Goal: Information Seeking & Learning: Learn about a topic

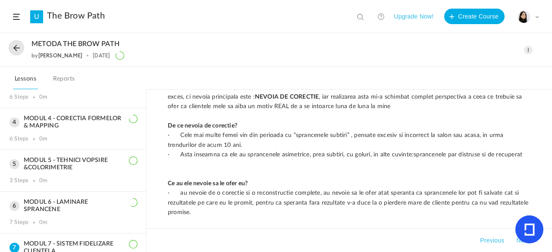
scroll to position [98, 0]
click at [120, 168] on h3 "MODUL 5 - TEHNICI VOPSIRE &COLORIMETRIE" at bounding box center [72, 165] width 127 height 15
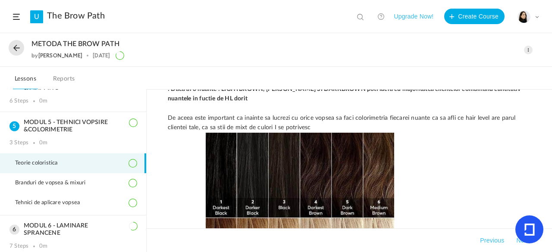
scroll to position [142, 0]
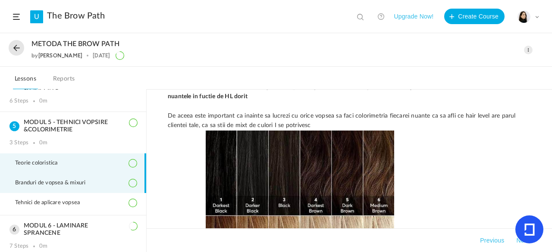
click at [122, 185] on li "Branduri de vopsea & mixuri" at bounding box center [73, 183] width 146 height 20
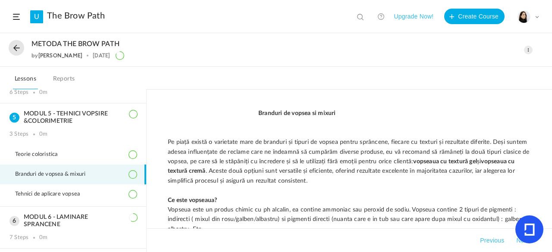
scroll to position [148, 0]
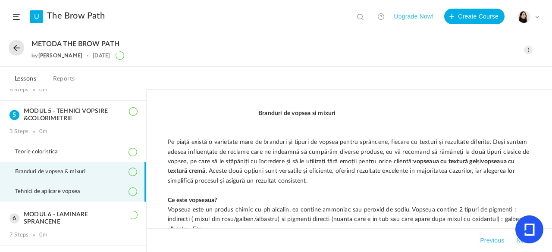
click at [89, 192] on span "Tehnici de aplicare vopsea" at bounding box center [52, 191] width 75 height 7
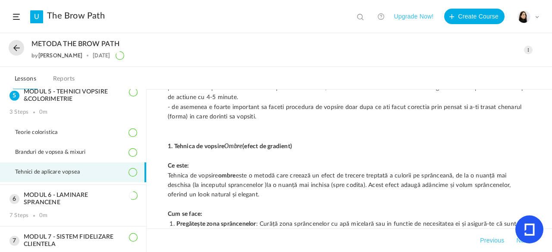
scroll to position [181, 0]
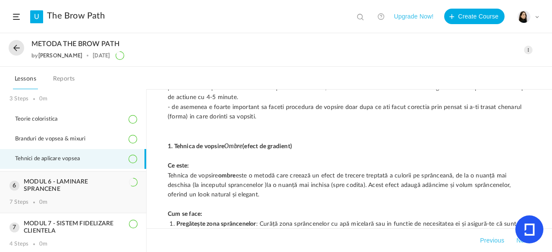
click at [92, 183] on h3 "MODUL 6 - LAMINARE SPRANCENE" at bounding box center [72, 185] width 127 height 15
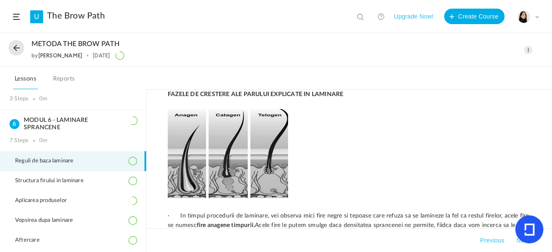
scroll to position [1077, 0]
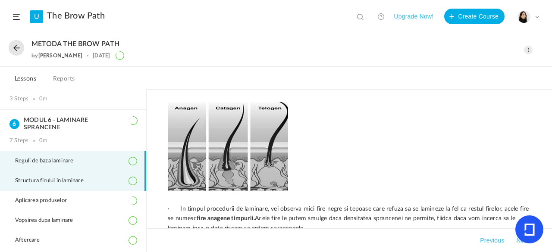
click at [87, 179] on span "Structura firului in laminare" at bounding box center [54, 181] width 79 height 7
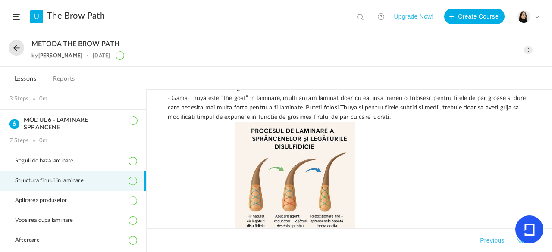
scroll to position [448, 0]
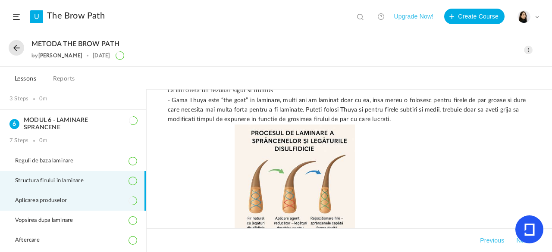
click at [114, 194] on li "Aplicarea produselor" at bounding box center [73, 201] width 146 height 20
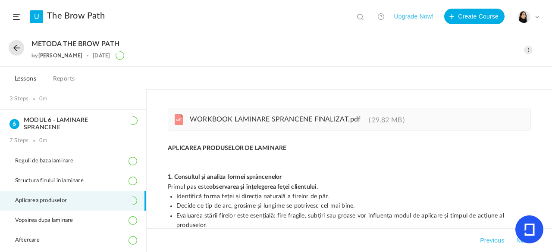
click at [364, 120] on link "pdf WORKBOOK LAMINARE SPRANCENE FINALIZAT.pdf 29.82 MB" at bounding box center [293, 121] width 221 height 7
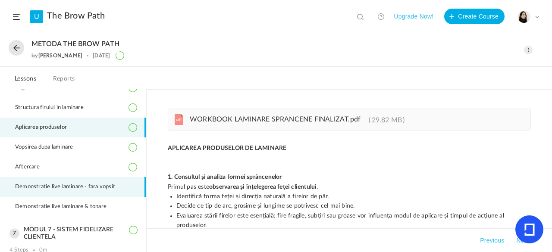
scroll to position [256, 0]
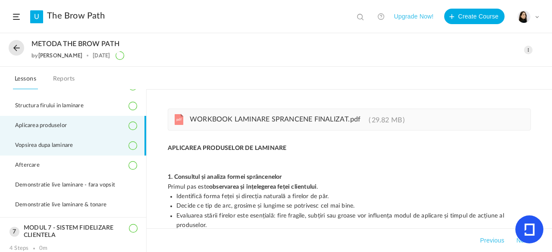
click at [103, 145] on li "Vopsirea dupa laminare" at bounding box center [73, 146] width 146 height 20
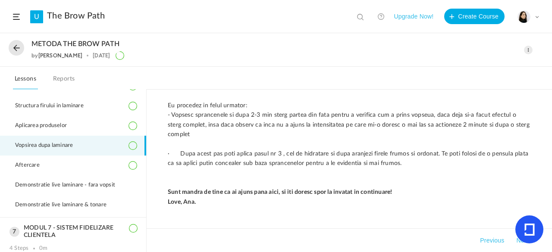
scroll to position [379, 0]
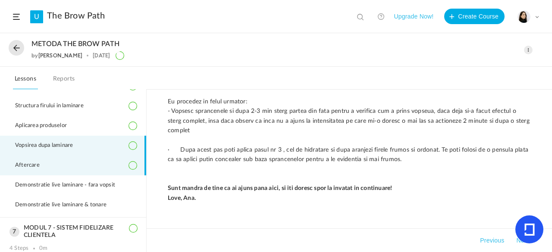
click at [104, 167] on li "Aftercare" at bounding box center [73, 166] width 146 height 20
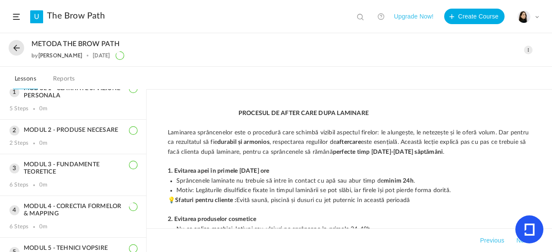
scroll to position [0, 0]
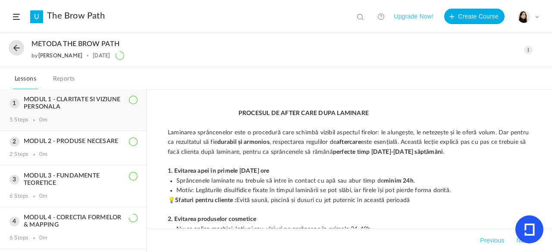
click at [116, 106] on h3 "MODUL 1 - CLARITATE SI VIZIUNE PERSONALA" at bounding box center [72, 103] width 127 height 15
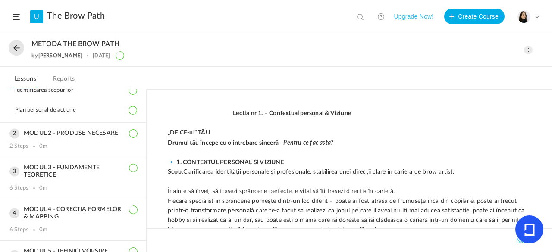
scroll to position [115, 0]
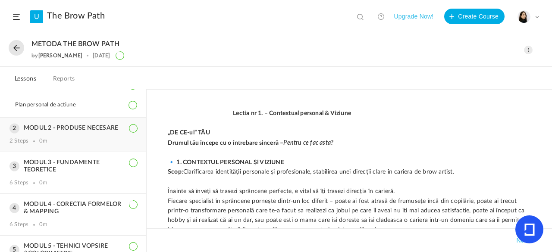
click at [101, 124] on div "MODUL 2 - PRODUSE NECESARE 2 Steps 0m" at bounding box center [73, 135] width 146 height 34
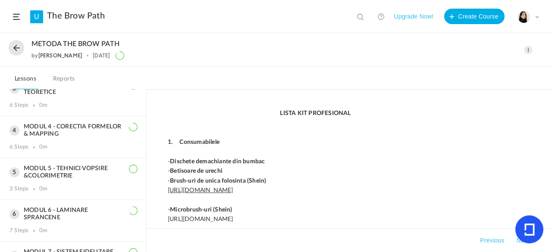
scroll to position [134, 0]
click at [113, 138] on div "MODUL 4 - CORECTIA FORMELOR & MAPPING 6 Steps 0m" at bounding box center [73, 136] width 146 height 41
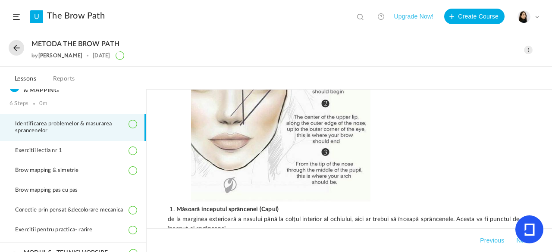
scroll to position [1224, 0]
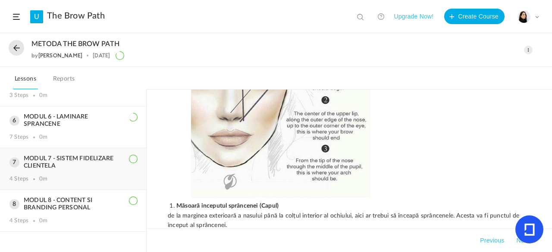
click at [73, 170] on h3 "MODUL 7 - SISTEM FIDELIZARE CLIENTELA" at bounding box center [72, 162] width 127 height 15
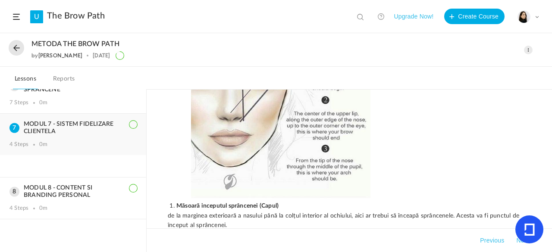
scroll to position [178, 0]
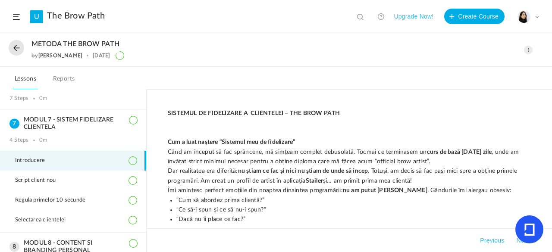
scroll to position [225, 0]
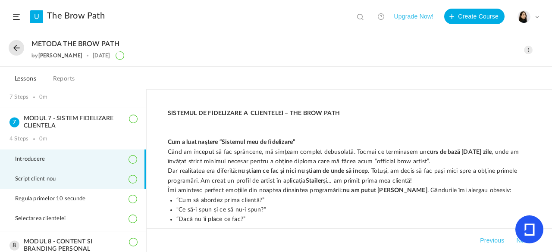
click at [94, 181] on li "Script client nou" at bounding box center [73, 179] width 146 height 20
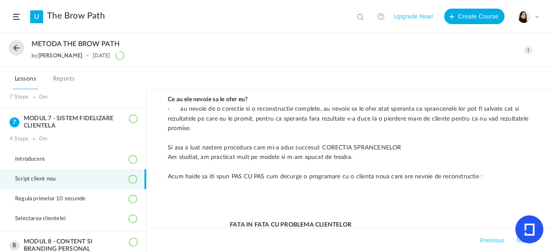
scroll to position [142, 0]
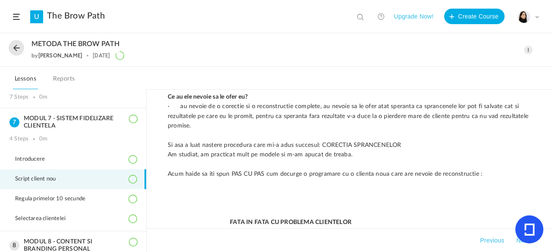
click at [528, 50] on span at bounding box center [528, 50] width 9 height 9
click at [479, 69] on link "Edit" at bounding box center [491, 69] width 81 height 16
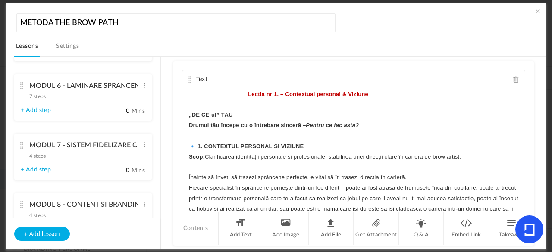
scroll to position [425, 0]
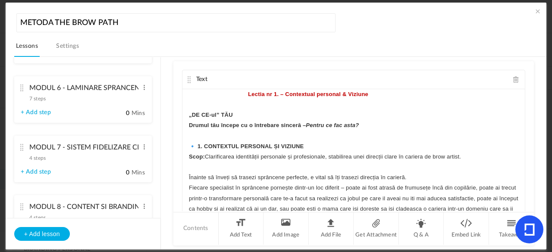
click at [22, 147] on cite at bounding box center [22, 147] width 6 height 7
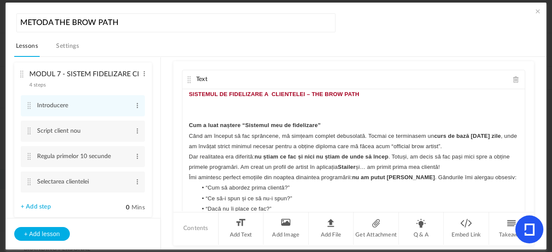
scroll to position [366, 0]
click at [28, 133] on cite at bounding box center [29, 130] width 6 height 7
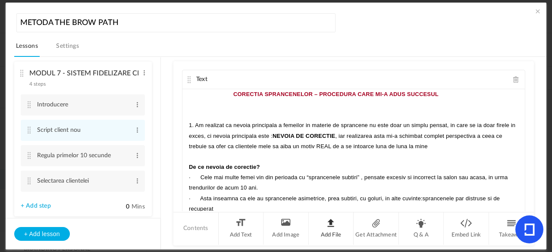
click at [335, 230] on li "Add File" at bounding box center [331, 229] width 45 height 32
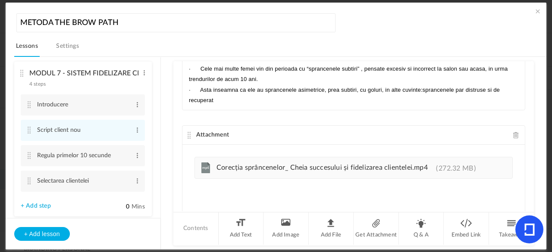
scroll to position [137, 0]
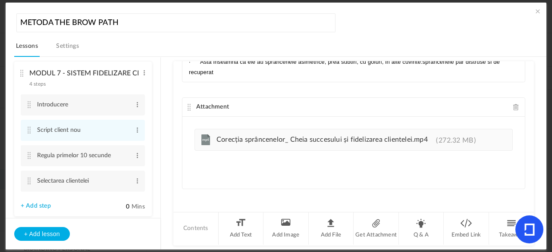
click at [188, 106] on cite at bounding box center [189, 107] width 6 height 7
click at [190, 109] on div "Attachment" at bounding box center [353, 107] width 342 height 19
click at [189, 107] on cite at bounding box center [189, 107] width 6 height 7
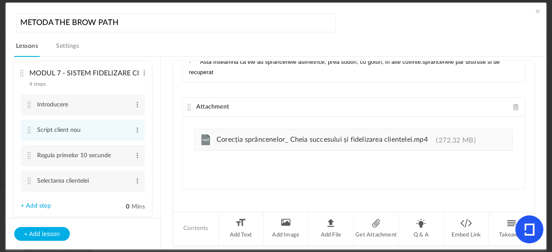
click at [536, 13] on span at bounding box center [537, 11] width 9 height 9
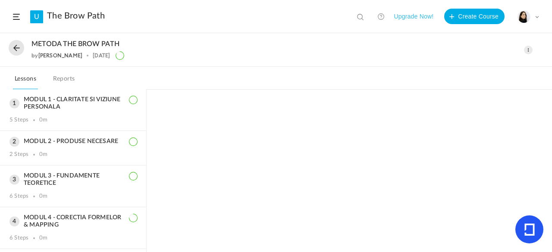
scroll to position [183, 0]
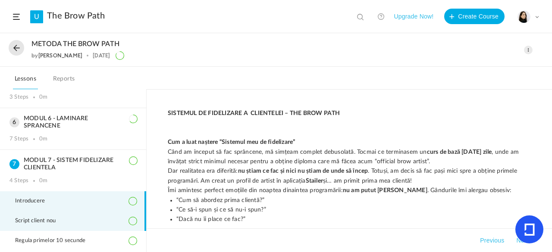
click at [98, 222] on li "Script client nou" at bounding box center [73, 221] width 146 height 20
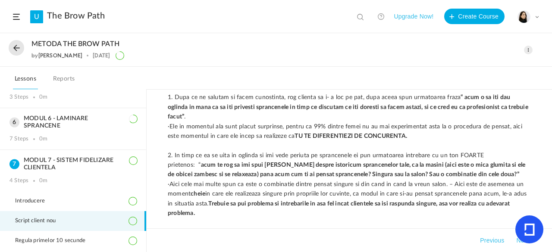
scroll to position [301, 0]
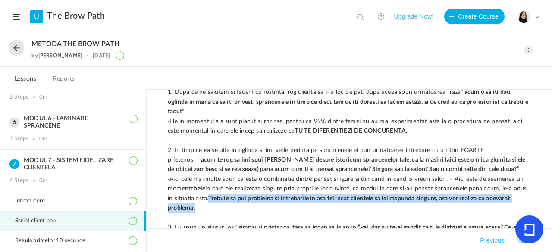
drag, startPoint x: 209, startPoint y: 197, endPoint x: 431, endPoint y: 208, distance: 222.3
click at [431, 208] on p "· Aici cele mai multe spun ca este o combinatie dintre pensat singure si din ca…" at bounding box center [349, 194] width 363 height 39
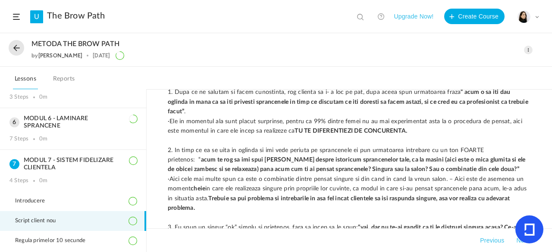
click at [220, 216] on p at bounding box center [349, 217] width 363 height 9
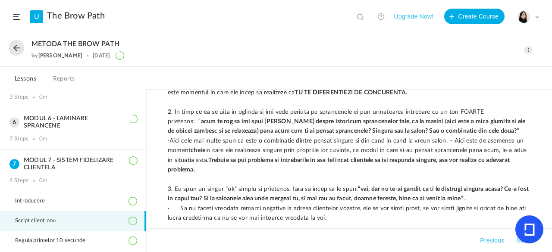
scroll to position [347, 0]
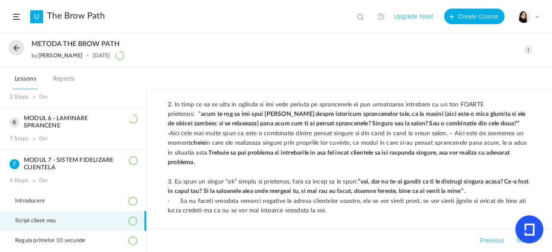
click at [355, 178] on p "3. Eu spun un singur “ok” simplu si prietenos, fara sa incep sa le spun: “vai, …" at bounding box center [349, 186] width 363 height 19
click at [361, 182] on strong "“vai, dar nu te-ai gandit ca ti le distrugi singura acasa? Ce-a fost in capul t…" at bounding box center [349, 187] width 362 height 16
drag, startPoint x: 175, startPoint y: 202, endPoint x: 360, endPoint y: 214, distance: 185.8
click at [360, 214] on p "· Sa nu faceti vreodata remarci negative la adresa clientelor voastre, ele se v…" at bounding box center [349, 206] width 363 height 19
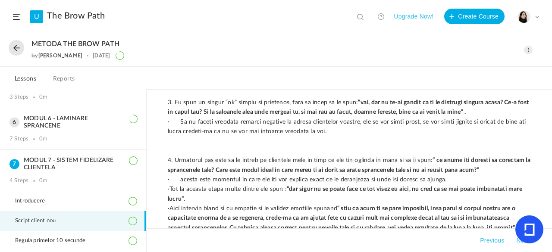
scroll to position [442, 0]
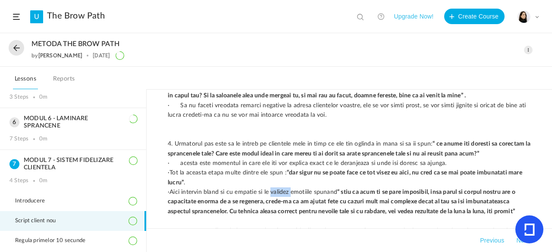
drag, startPoint x: 279, startPoint y: 190, endPoint x: 298, endPoint y: 191, distance: 19.8
click at [298, 191] on span "Aici intervin bland si cu empatie si le validez emotiile spunand" at bounding box center [253, 192] width 168 height 6
click at [273, 185] on p "· Tot la aceasta etapa multe dintre ele spun : “dar sigur nu se poate face ce t…" at bounding box center [349, 177] width 363 height 19
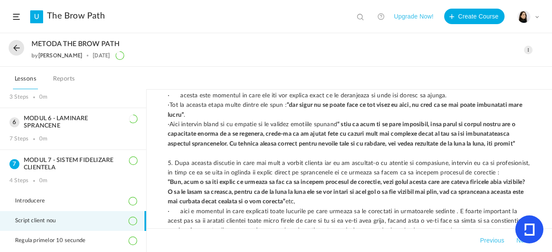
scroll to position [512, 0]
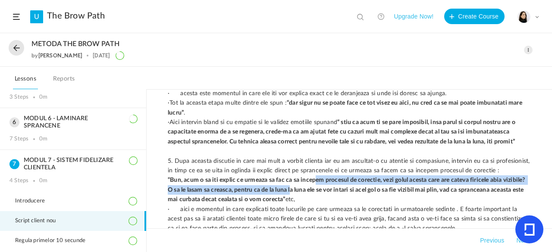
drag, startPoint x: 316, startPoint y: 182, endPoint x: 322, endPoint y: 169, distance: 14.9
click at [322, 169] on p "CORECTIA SPRANCENELOR – PROCEDURA CARE MI-A ADUS SUCCESUL 1. Am realizat ca nev…" at bounding box center [349, 233] width 363 height 1274
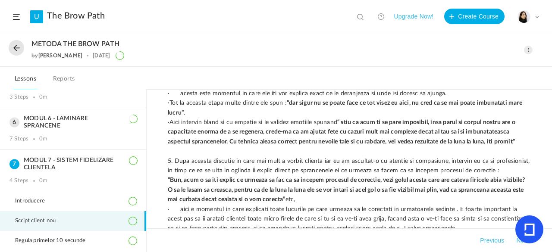
click at [384, 200] on p "“Bun, acum o sa iti explic ce urmeaza sa fac ca sa incepem procesul de corectie…" at bounding box center [349, 189] width 363 height 29
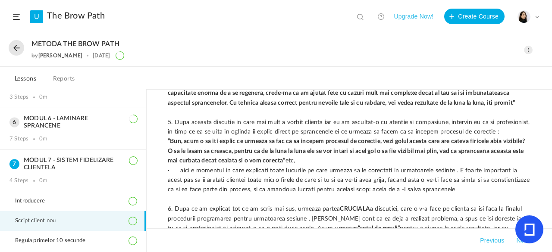
scroll to position [556, 0]
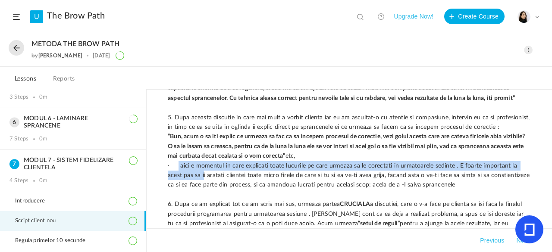
drag, startPoint x: 175, startPoint y: 163, endPoint x: 194, endPoint y: 176, distance: 23.0
click at [194, 176] on span "· aici e momentul in care explicati toate lucurile pe care urmeaza sa le corect…" at bounding box center [349, 175] width 363 height 25
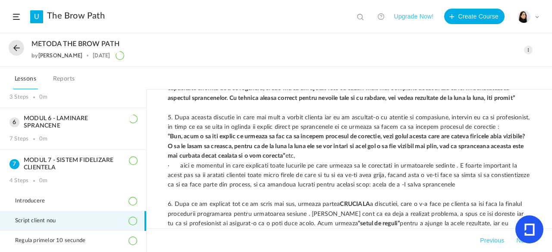
click at [208, 193] on p at bounding box center [349, 194] width 363 height 9
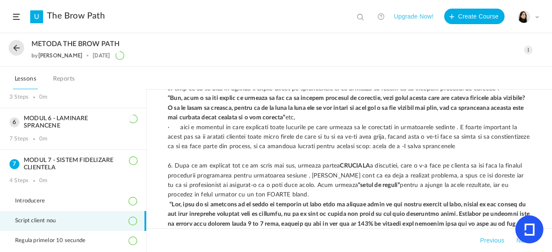
scroll to position [597, 0]
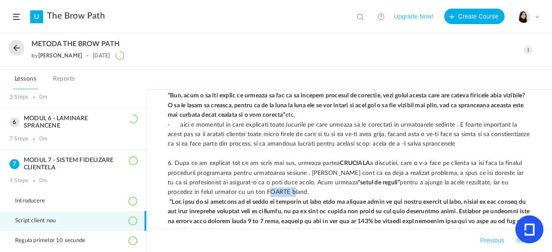
drag, startPoint x: 232, startPoint y: 191, endPoint x: 255, endPoint y: 191, distance: 23.3
click at [255, 191] on span "pentru a ajunge la acele rezultate, iar eu procedez in felul urmator cu un ton …" at bounding box center [339, 188] width 342 height 16
click at [277, 190] on p "6. Dupa ce am explicat tot ce am scris mai sus, urmeaza partea CRUCIALA a discu…" at bounding box center [349, 178] width 363 height 39
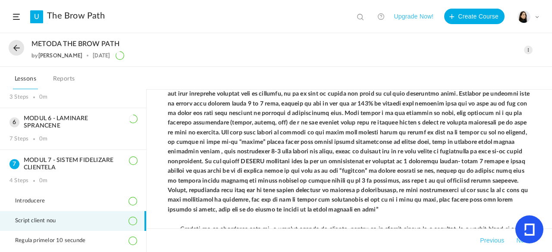
scroll to position [722, 0]
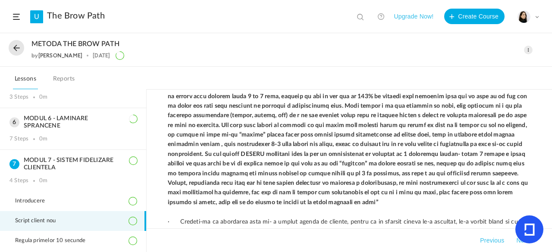
click at [278, 207] on p at bounding box center [349, 139] width 363 height 135
drag, startPoint x: 278, startPoint y: 207, endPoint x: 489, endPoint y: 181, distance: 213.2
click at [489, 181] on p at bounding box center [349, 139] width 363 height 135
click at [501, 212] on p at bounding box center [349, 211] width 363 height 9
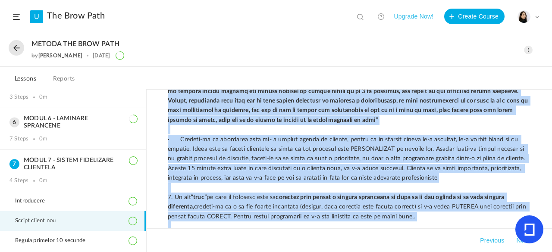
scroll to position [816, 0]
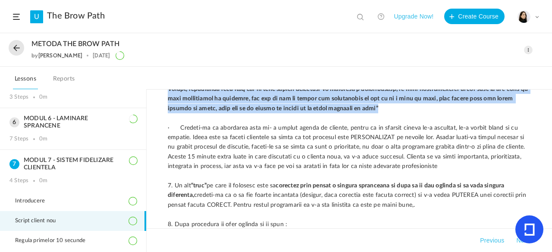
drag, startPoint x: 167, startPoint y: 140, endPoint x: 297, endPoint y: 109, distance: 134.3
click at [297, 109] on p at bounding box center [349, 45] width 363 height 135
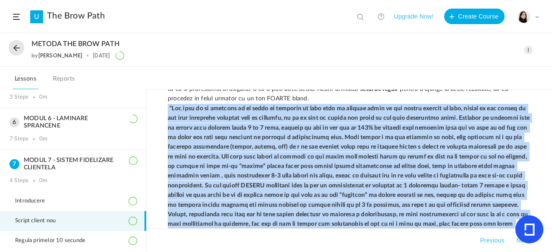
scroll to position [698, 0]
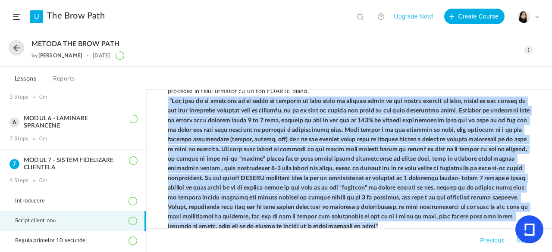
click at [540, 176] on div "CORECTIA SPRANCENELOR – PROCEDURA CARE MI-A ADUS SUCCESUL 1. Am realizat ca nev…" at bounding box center [349, 171] width 405 height 163
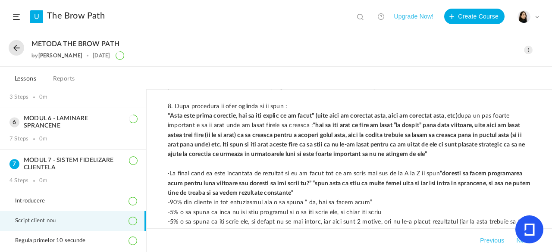
scroll to position [938, 0]
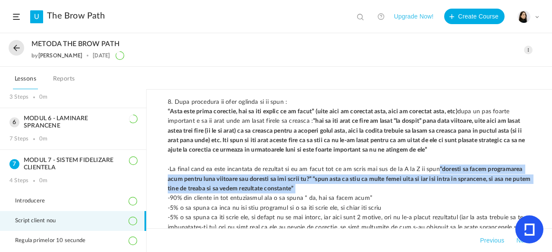
drag, startPoint x: 446, startPoint y: 168, endPoint x: 493, endPoint y: 188, distance: 51.6
click at [493, 188] on p "· La final cand ea este incantata de rezultat si eu am facut tot ce am scris ma…" at bounding box center [349, 179] width 363 height 29
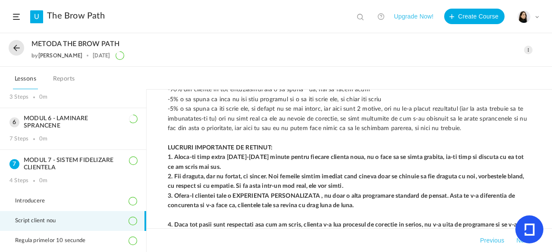
scroll to position [1066, 0]
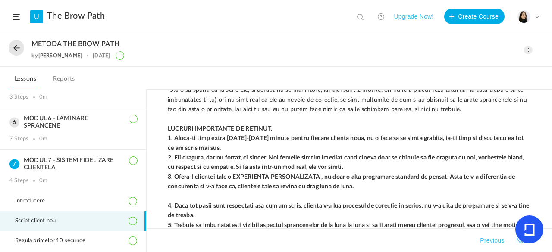
click at [367, 157] on strong "2. Fii draguta, dar nu fortat, ci sincer. Noi femeile simtim imediat cand cinev…" at bounding box center [347, 163] width 358 height 16
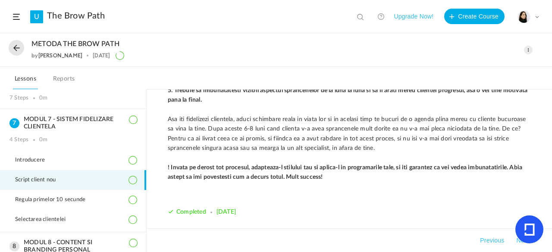
scroll to position [225, 0]
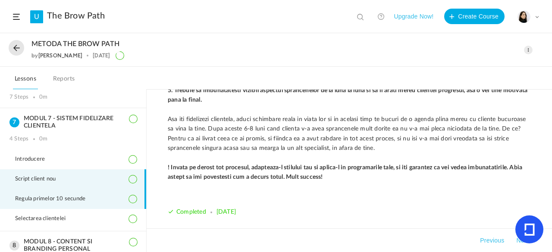
click at [119, 202] on li "Regula primelor 10 secunde" at bounding box center [73, 199] width 146 height 20
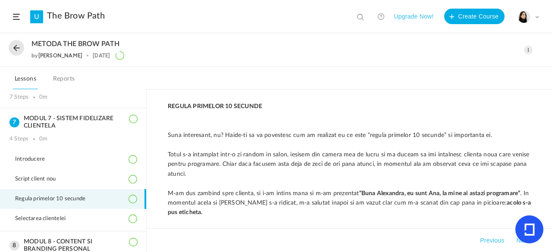
scroll to position [0, 0]
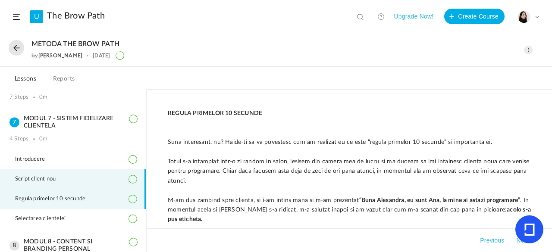
click at [106, 173] on li "Script client nou" at bounding box center [73, 179] width 146 height 20
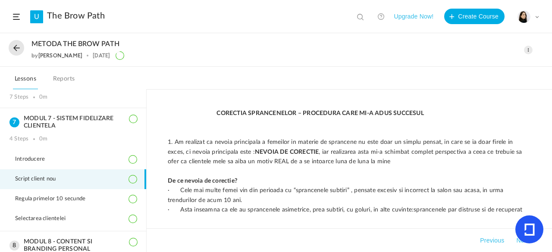
click at [530, 48] on span at bounding box center [528, 50] width 9 height 9
click at [483, 69] on link "Edit" at bounding box center [491, 69] width 81 height 16
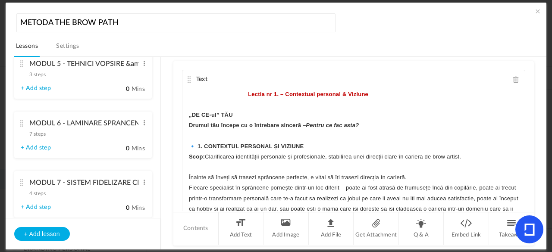
scroll to position [388, 0]
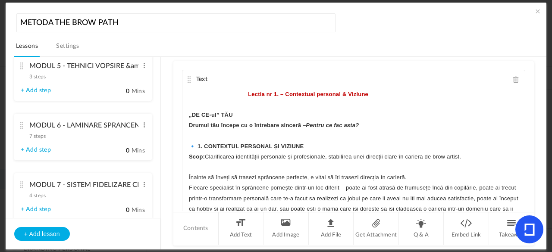
click at [21, 187] on cite at bounding box center [22, 185] width 6 height 7
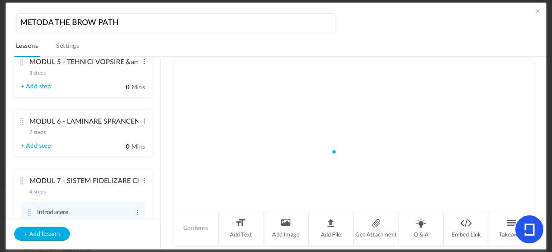
scroll to position [254, 0]
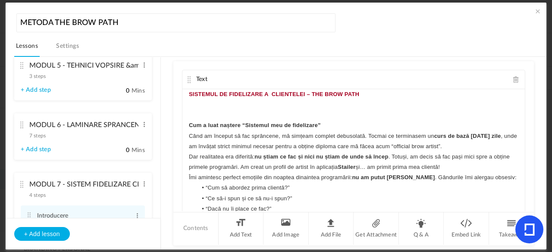
drag, startPoint x: 532, startPoint y: 91, endPoint x: 530, endPoint y: 99, distance: 7.9
click at [530, 99] on div "Text SISTEMUL DE FIDELIZARE A CLIENTELEI – THE BROW PATH Cum a luat naștere “Si…" at bounding box center [353, 136] width 360 height 150
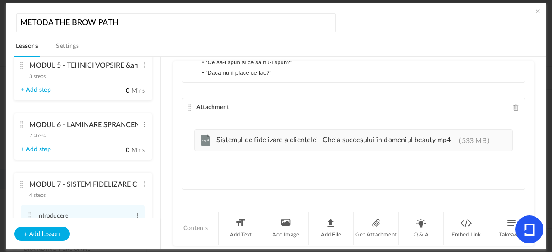
scroll to position [137, 0]
click at [327, 228] on li "Add File" at bounding box center [331, 229] width 45 height 32
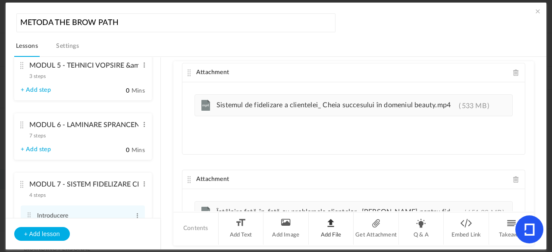
click at [329, 232] on li "Add File" at bounding box center [331, 229] width 45 height 32
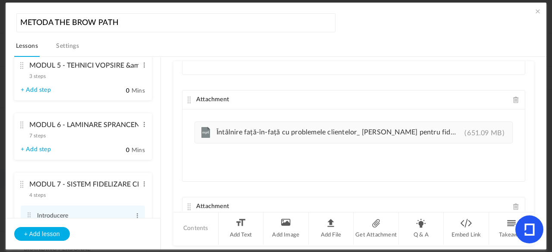
scroll to position [246, 0]
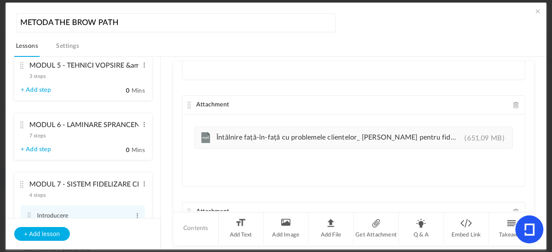
click at [186, 103] on cite at bounding box center [189, 105] width 6 height 7
click at [186, 104] on cite at bounding box center [189, 105] width 6 height 7
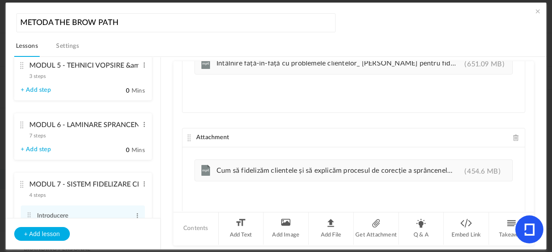
scroll to position [321, 0]
click at [187, 135] on cite at bounding box center [189, 136] width 6 height 7
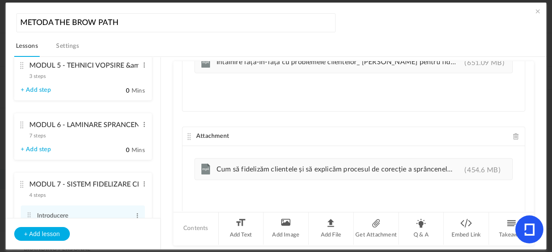
click at [187, 135] on cite at bounding box center [189, 136] width 6 height 7
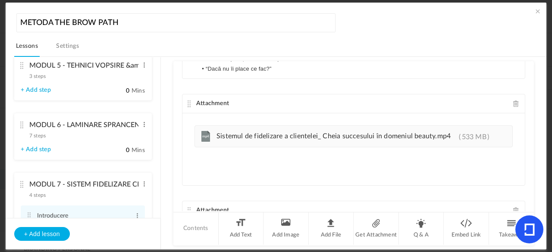
scroll to position [135, 0]
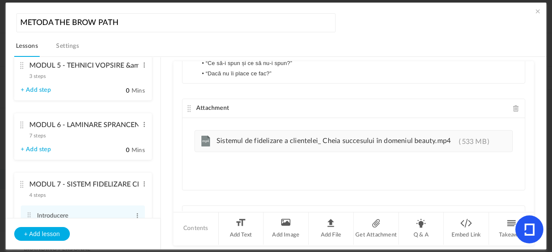
click at [187, 107] on cite at bounding box center [189, 108] width 6 height 7
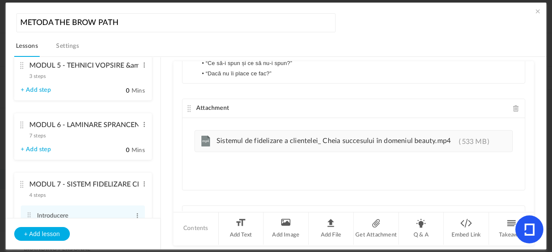
click at [191, 109] on div "Attachment" at bounding box center [353, 108] width 342 height 19
click at [188, 106] on cite at bounding box center [189, 108] width 6 height 7
click at [187, 105] on cite at bounding box center [189, 108] width 6 height 7
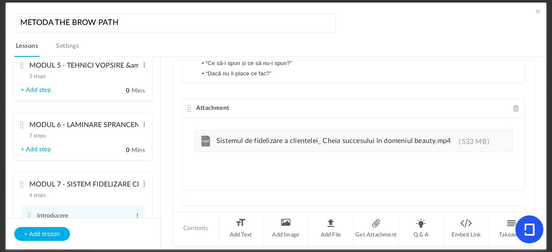
click at [187, 105] on cite at bounding box center [189, 108] width 6 height 7
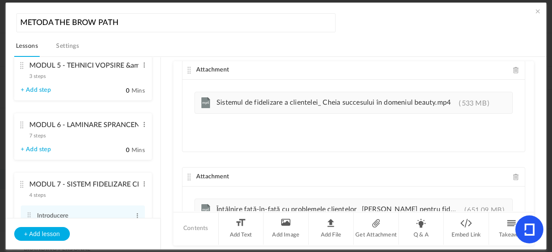
scroll to position [182, 0]
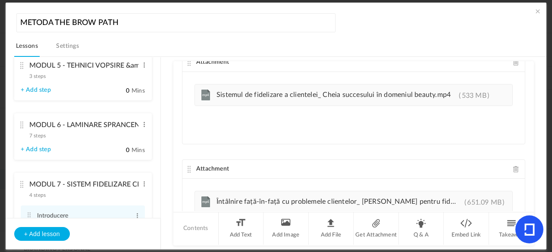
click at [517, 125] on div "mp4 Sistemul de fidelizare a clientelei_ Cheia succesului în domeniul beauty.mp…" at bounding box center [353, 101] width 342 height 59
click at [479, 167] on div "Attachment" at bounding box center [353, 169] width 342 height 19
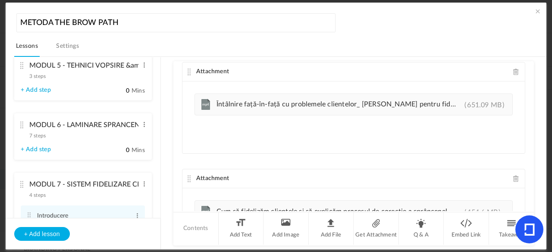
scroll to position [281, 0]
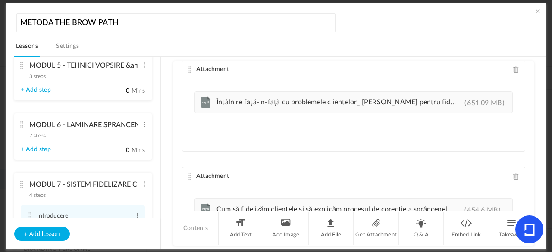
click at [441, 173] on div "Attachment" at bounding box center [353, 176] width 342 height 19
click at [360, 205] on span "Cum să fidelizăm clientele și să explicăm procesul de corecție a sprâncenelor 🌟…" at bounding box center [336, 209] width 240 height 9
click at [187, 173] on cite at bounding box center [189, 176] width 6 height 7
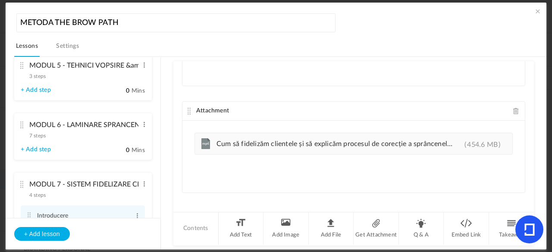
scroll to position [349, 0]
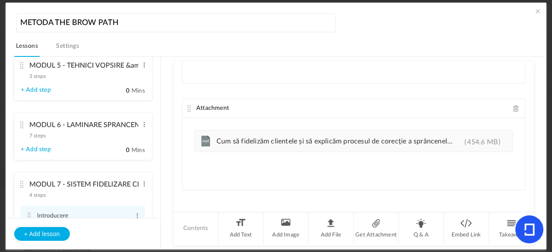
click at [187, 106] on cite at bounding box center [189, 108] width 6 height 7
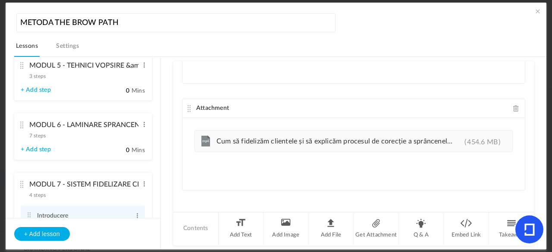
click at [187, 106] on cite at bounding box center [189, 108] width 6 height 7
click at [187, 105] on cite at bounding box center [189, 108] width 6 height 7
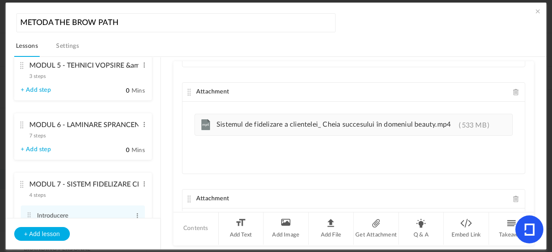
scroll to position [153, 0]
click at [187, 91] on cite at bounding box center [189, 91] width 6 height 7
click at [535, 11] on span at bounding box center [537, 11] width 9 height 9
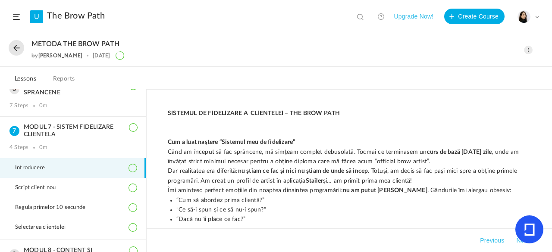
scroll to position [219, 0]
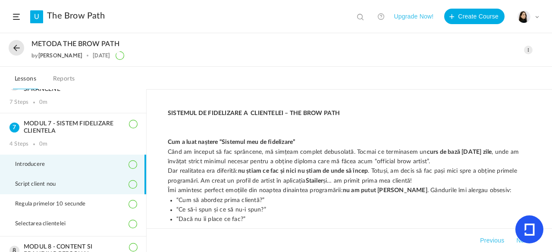
click at [103, 187] on li "Script client nou" at bounding box center [73, 185] width 146 height 20
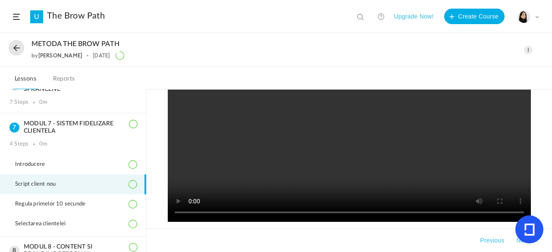
scroll to position [1387, 0]
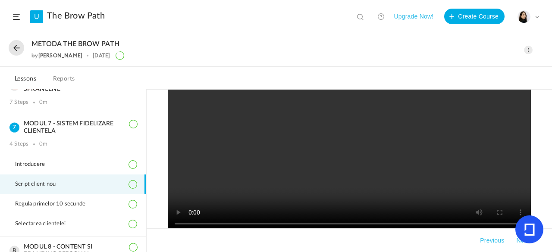
click at [531, 49] on span at bounding box center [528, 50] width 9 height 9
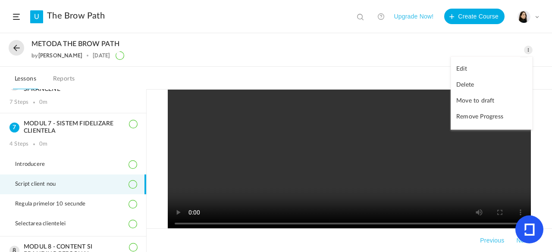
click at [488, 69] on link "Edit" at bounding box center [491, 69] width 81 height 16
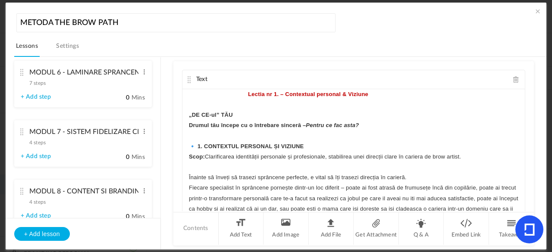
scroll to position [433, 0]
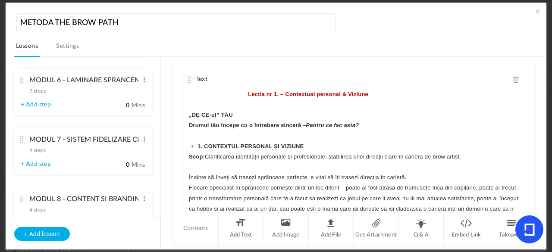
click at [22, 138] on cite at bounding box center [22, 139] width 6 height 7
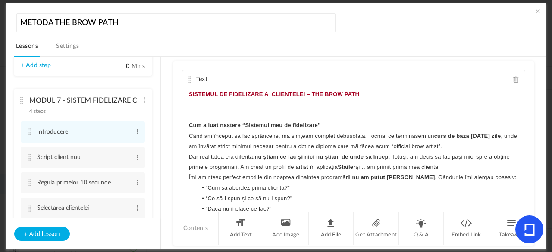
scroll to position [341, 0]
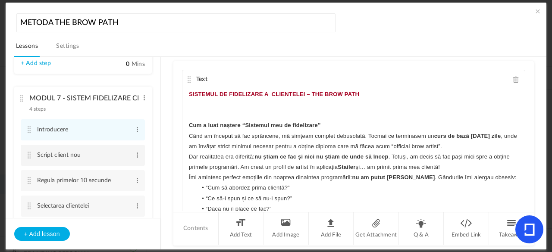
click at [29, 157] on cite at bounding box center [29, 155] width 6 height 7
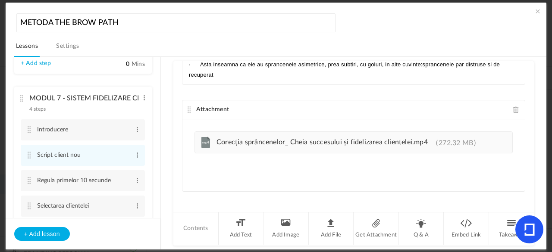
scroll to position [137, 0]
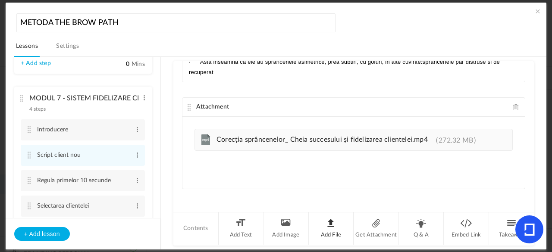
click at [332, 231] on li "Add File" at bounding box center [331, 229] width 45 height 32
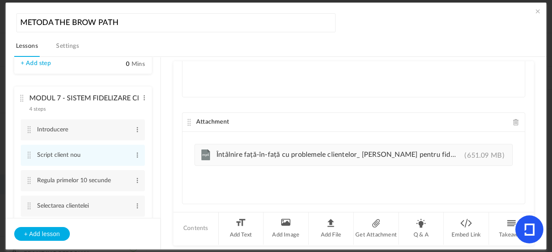
scroll to position [230, 0]
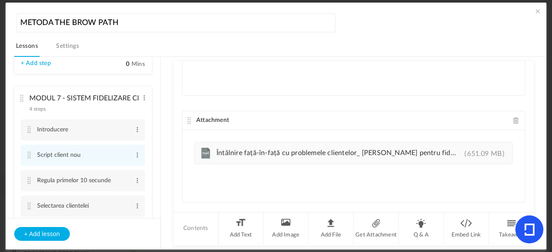
click at [222, 150] on span "Întâlnire față-în-față cu problemele clientelor_ [PERSON_NAME] pentru fidelizar…" at bounding box center [367, 153] width 303 height 7
click at [189, 120] on cite at bounding box center [189, 120] width 6 height 7
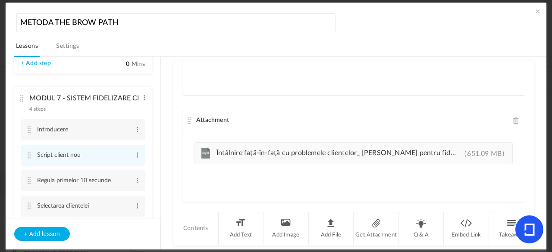
click at [189, 120] on cite at bounding box center [189, 120] width 6 height 7
click at [187, 118] on cite at bounding box center [189, 120] width 6 height 7
click at [187, 122] on div "Attachment" at bounding box center [353, 120] width 342 height 19
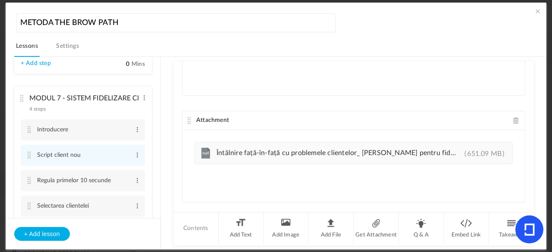
click at [188, 117] on cite at bounding box center [189, 120] width 6 height 7
click at [535, 10] on span at bounding box center [537, 11] width 9 height 9
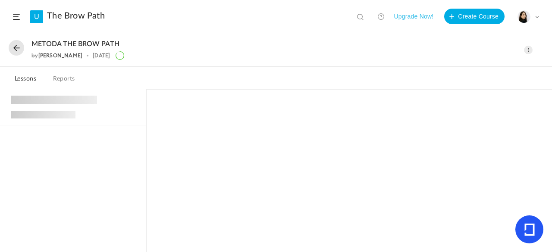
scroll to position [183, 0]
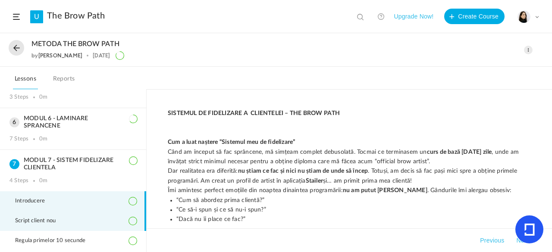
click at [116, 214] on li "Script client nou" at bounding box center [73, 221] width 146 height 20
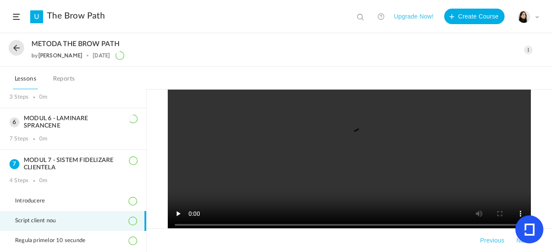
scroll to position [1626, 0]
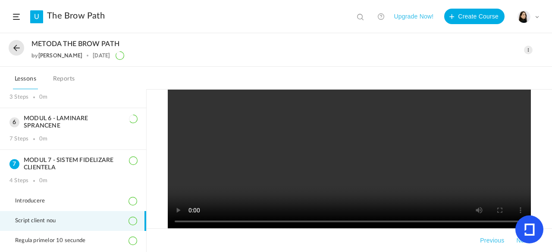
click at [530, 53] on span at bounding box center [528, 50] width 9 height 9
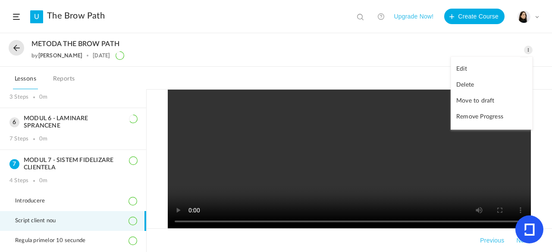
click at [487, 68] on link "Edit" at bounding box center [491, 69] width 81 height 16
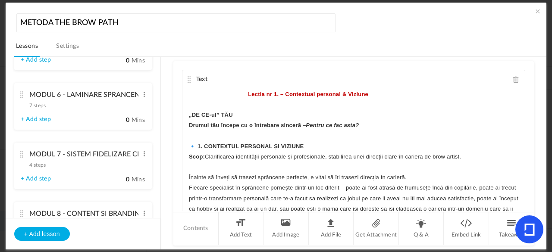
scroll to position [423, 0]
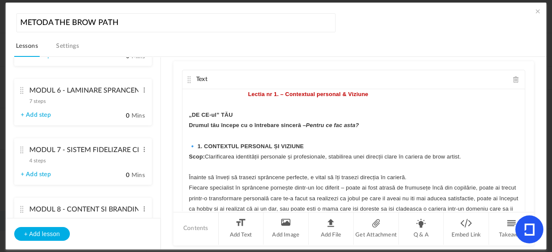
click at [22, 149] on cite at bounding box center [22, 150] width 6 height 7
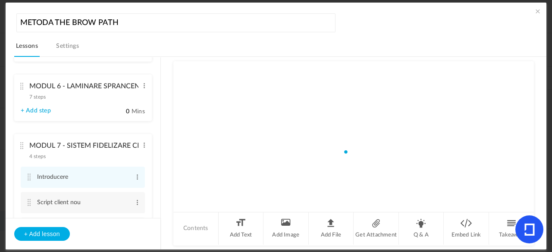
scroll to position [290, 0]
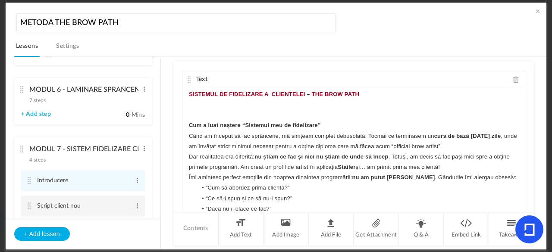
click at [27, 210] on cite at bounding box center [29, 206] width 6 height 7
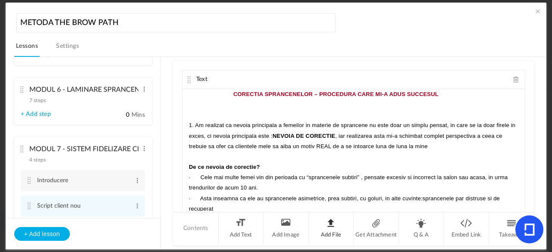
click at [327, 225] on li "Add File" at bounding box center [331, 229] width 45 height 32
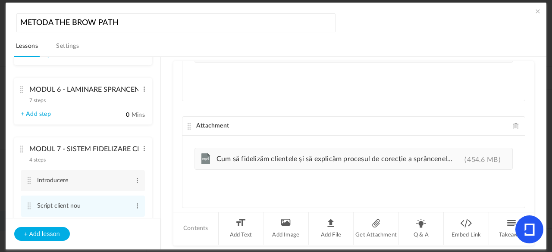
scroll to position [337, 0]
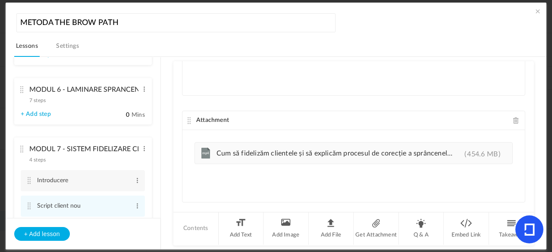
click at [188, 118] on cite at bounding box center [189, 120] width 6 height 7
click at [190, 121] on div "Attachment" at bounding box center [353, 120] width 342 height 19
click at [187, 117] on cite at bounding box center [189, 120] width 6 height 7
click at [188, 118] on cite at bounding box center [189, 120] width 6 height 7
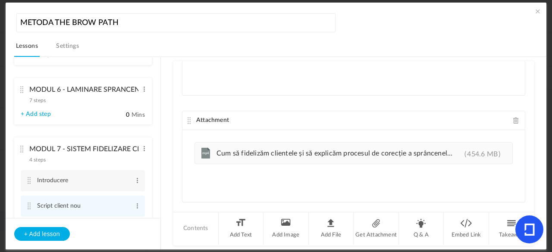
click at [188, 118] on cite at bounding box center [189, 120] width 6 height 7
click at [533, 13] on span at bounding box center [537, 11] width 9 height 9
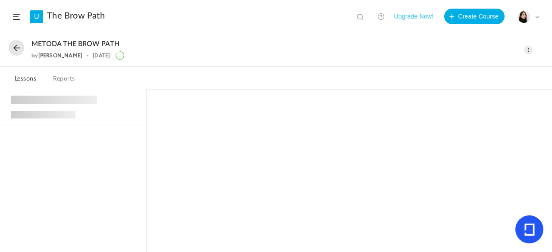
scroll to position [183, 0]
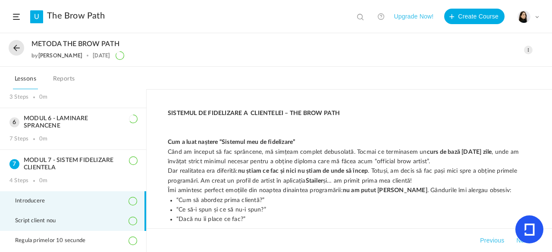
click at [83, 219] on li "Script client nou" at bounding box center [73, 221] width 146 height 20
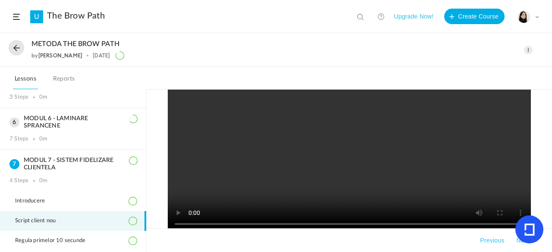
scroll to position [1901, 0]
